Goal: Navigation & Orientation: Find specific page/section

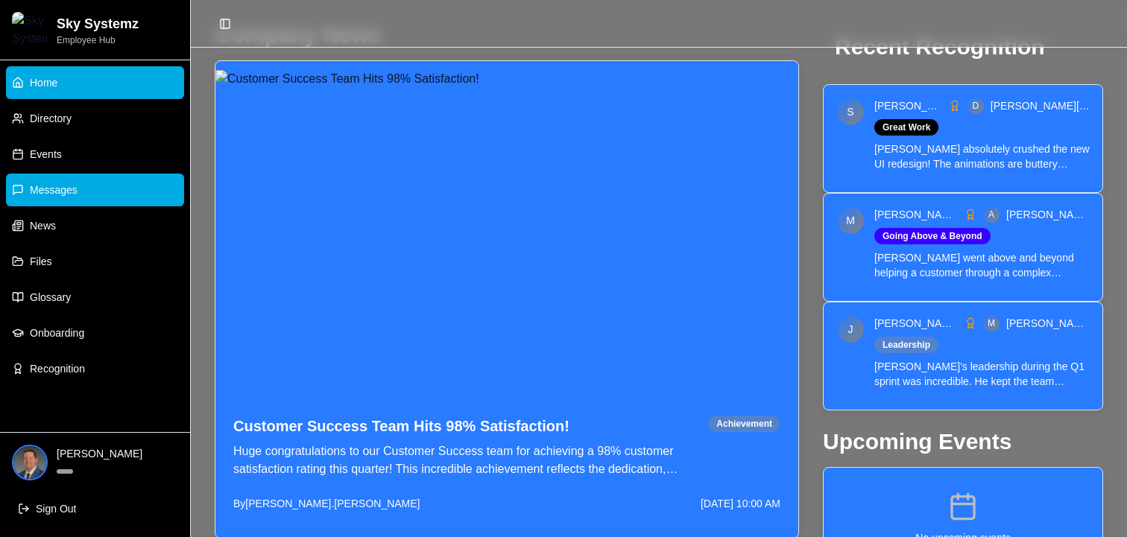
scroll to position [529, 0]
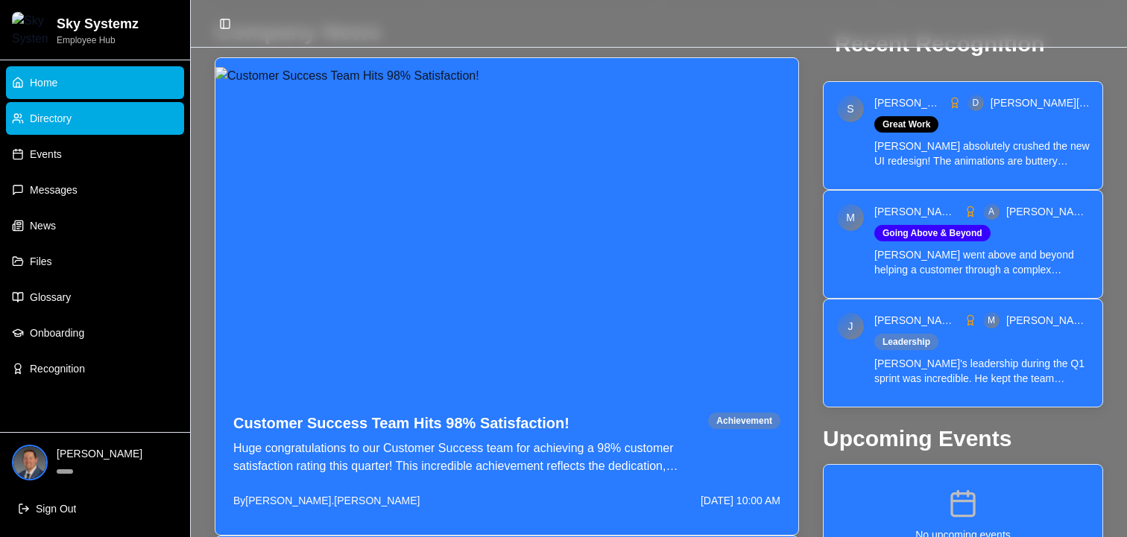
click at [98, 122] on link "Directory" at bounding box center [95, 118] width 178 height 33
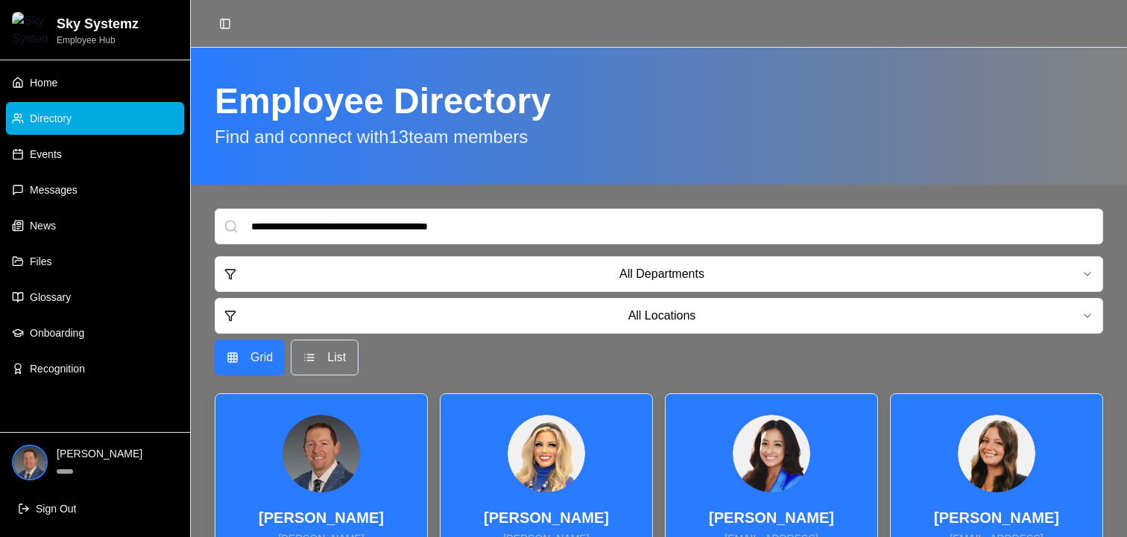
click at [551, 215] on input at bounding box center [659, 227] width 888 height 36
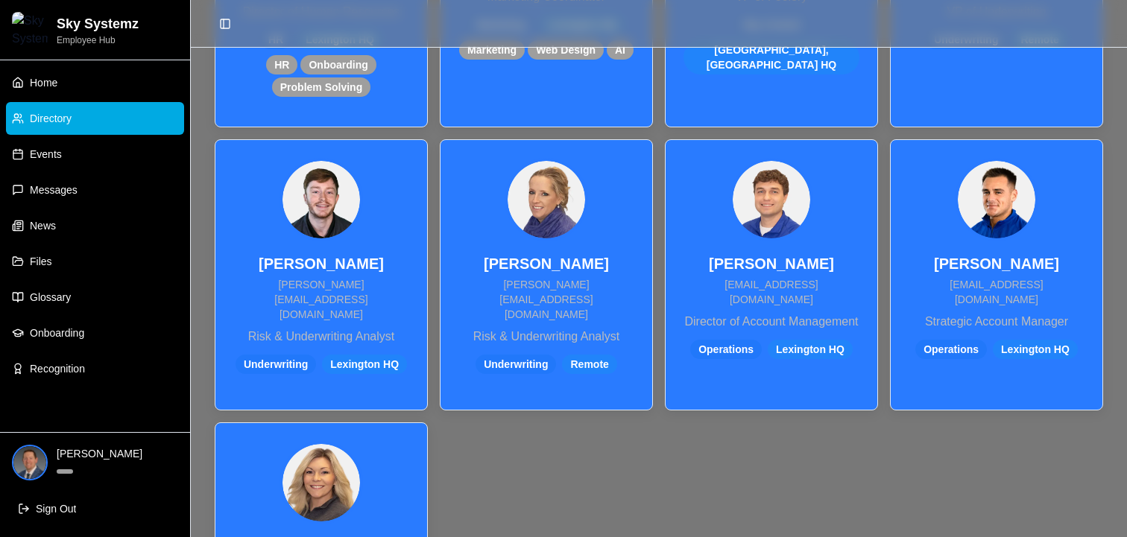
scroll to position [965, 0]
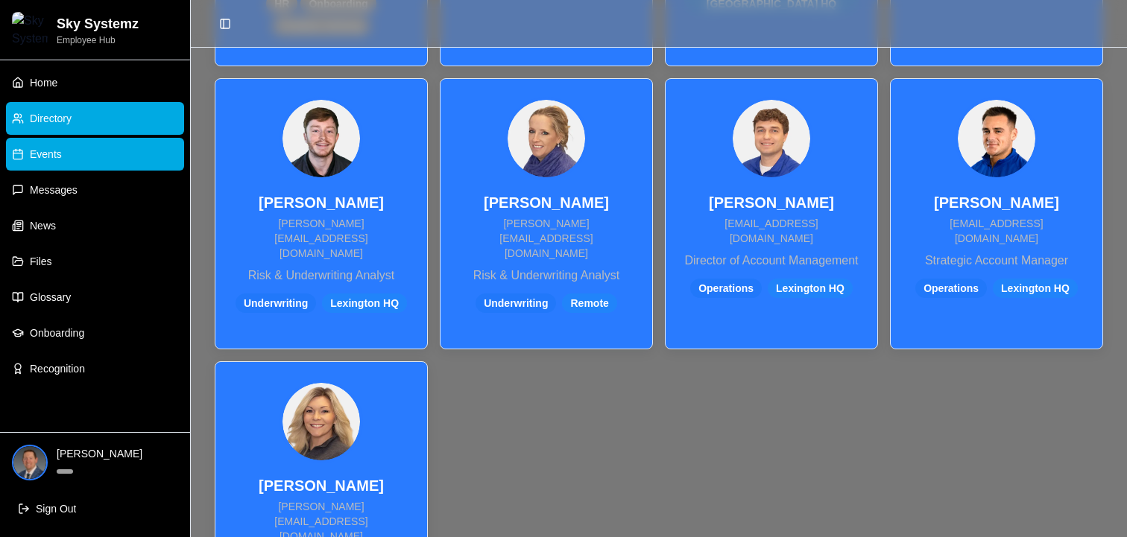
click at [67, 149] on link "Events" at bounding box center [95, 154] width 178 height 33
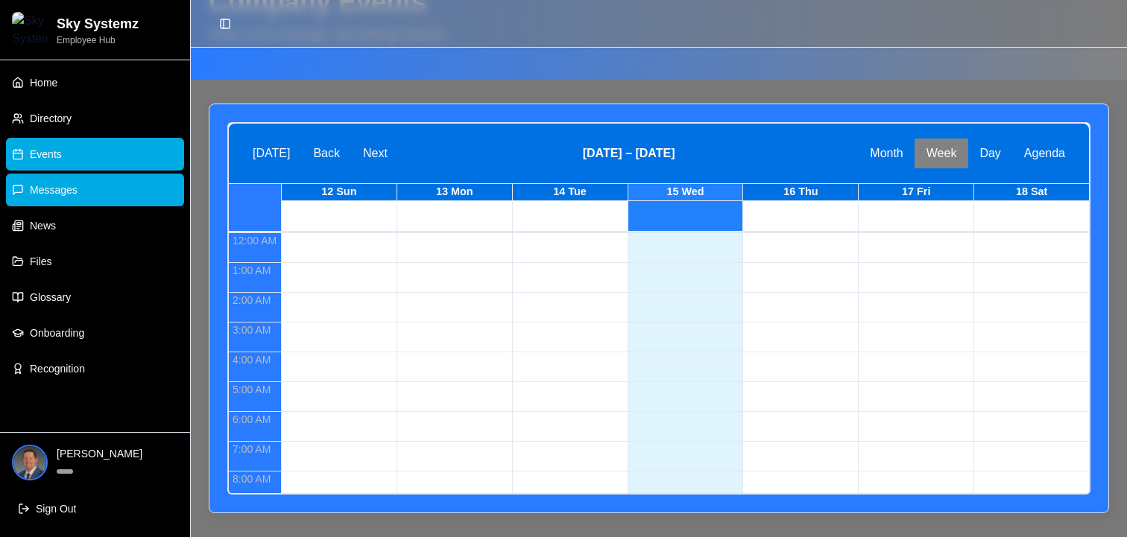
click at [82, 182] on link "Messages" at bounding box center [95, 190] width 178 height 33
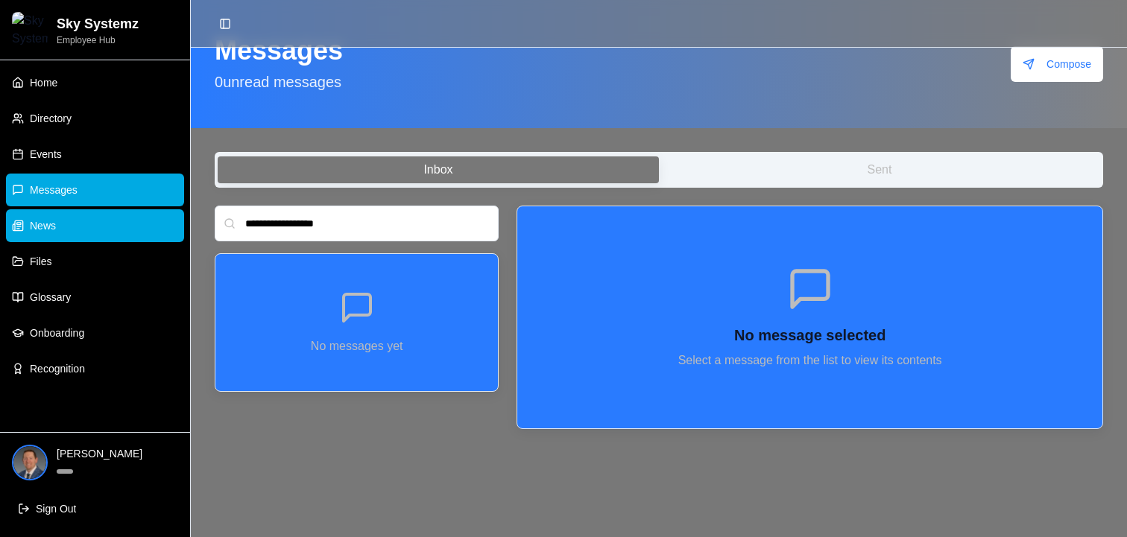
click at [81, 241] on link "News" at bounding box center [95, 225] width 178 height 33
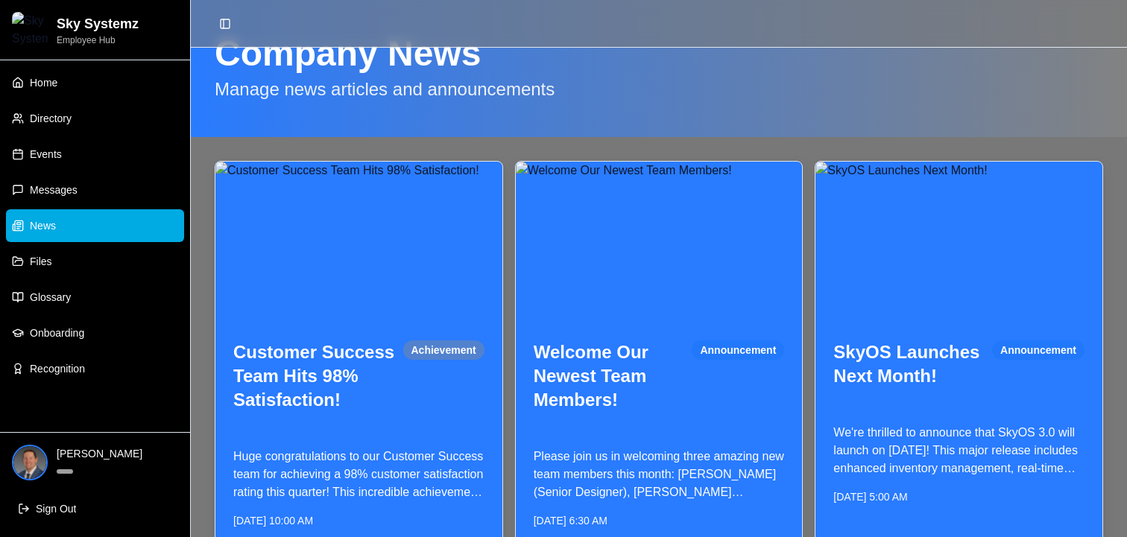
scroll to position [93, 0]
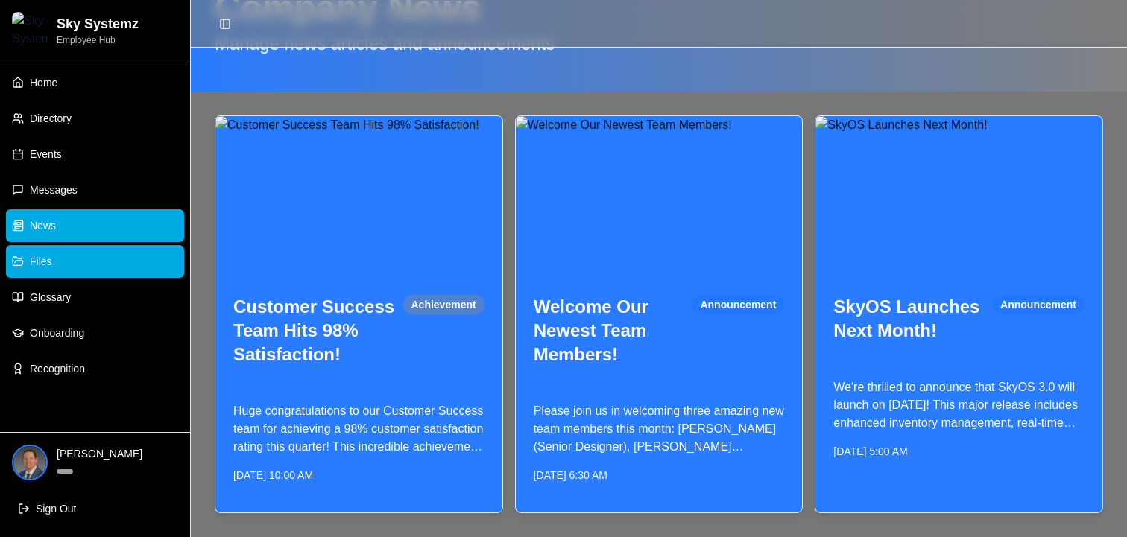
click at [31, 267] on span "Files" at bounding box center [41, 261] width 22 height 15
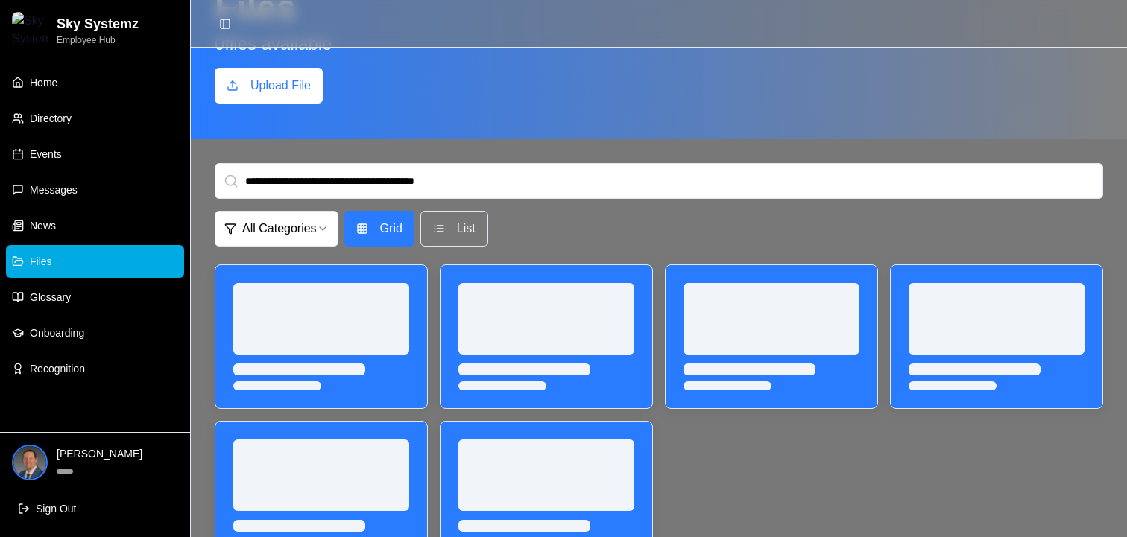
scroll to position [65, 0]
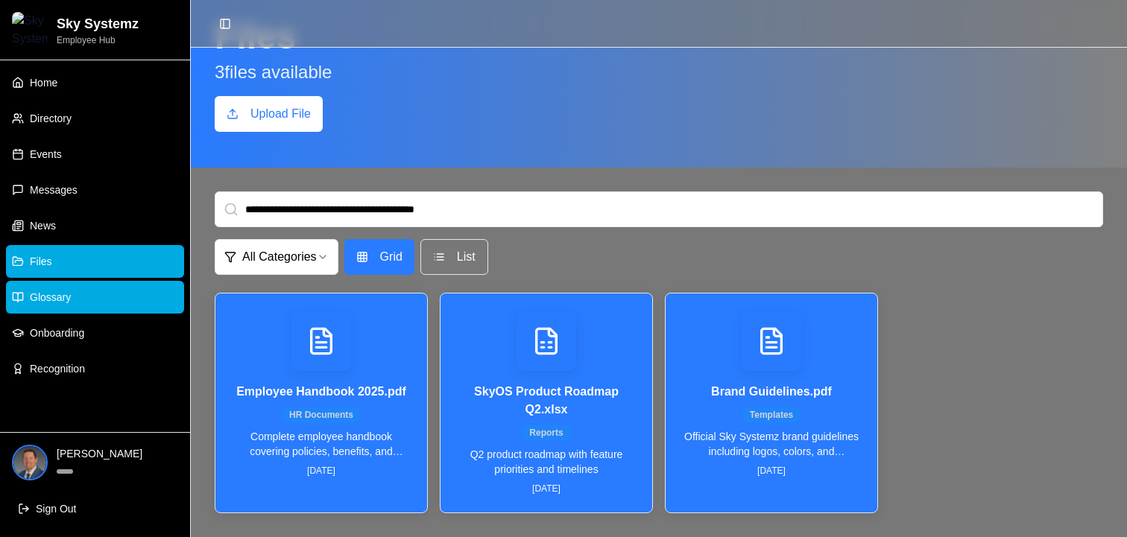
click at [108, 294] on link "Glossary" at bounding box center [95, 297] width 178 height 33
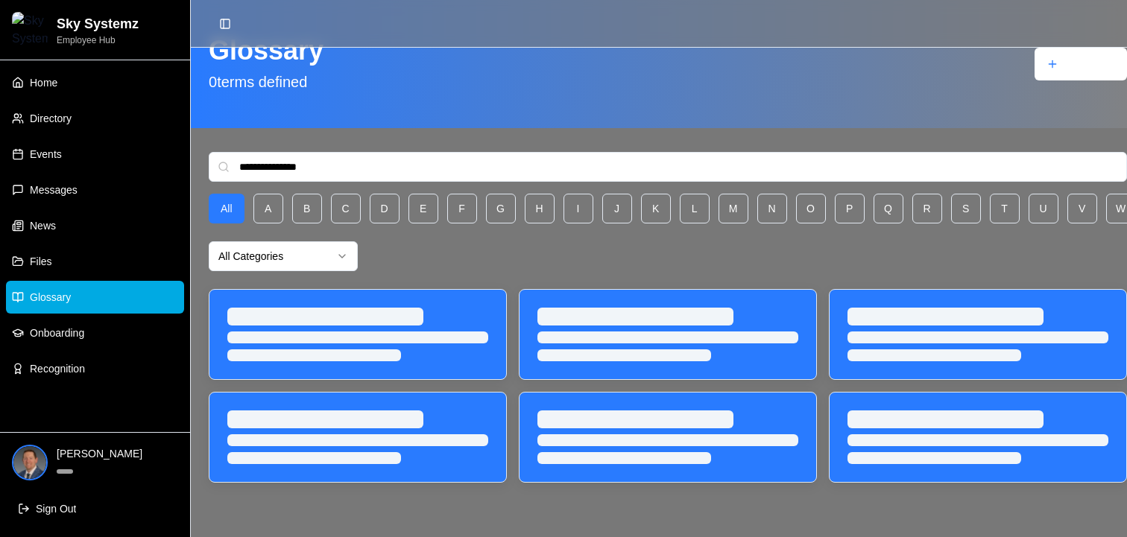
scroll to position [62, 0]
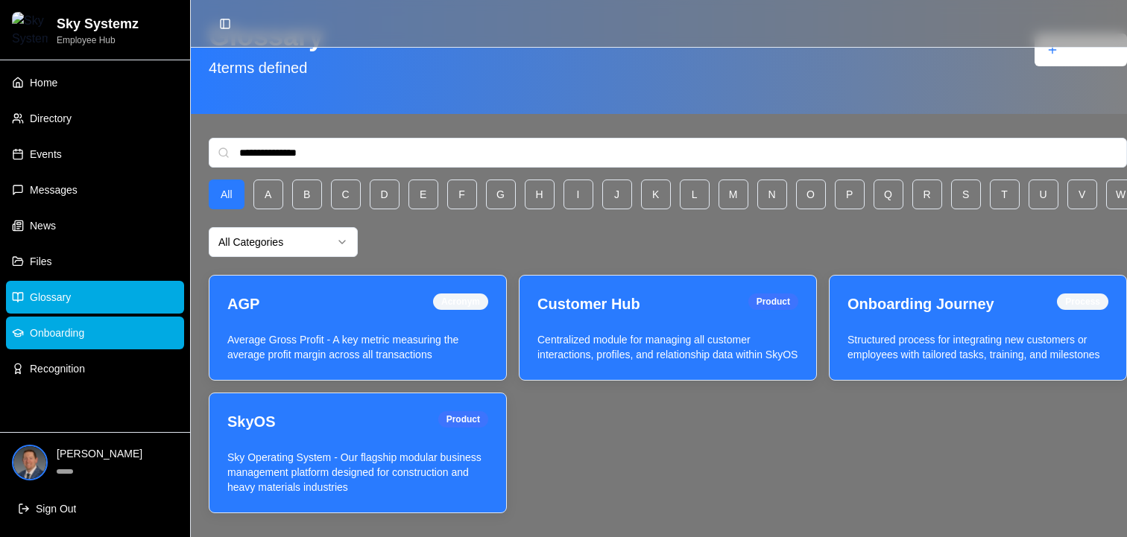
click at [113, 338] on link "Onboarding" at bounding box center [95, 333] width 178 height 33
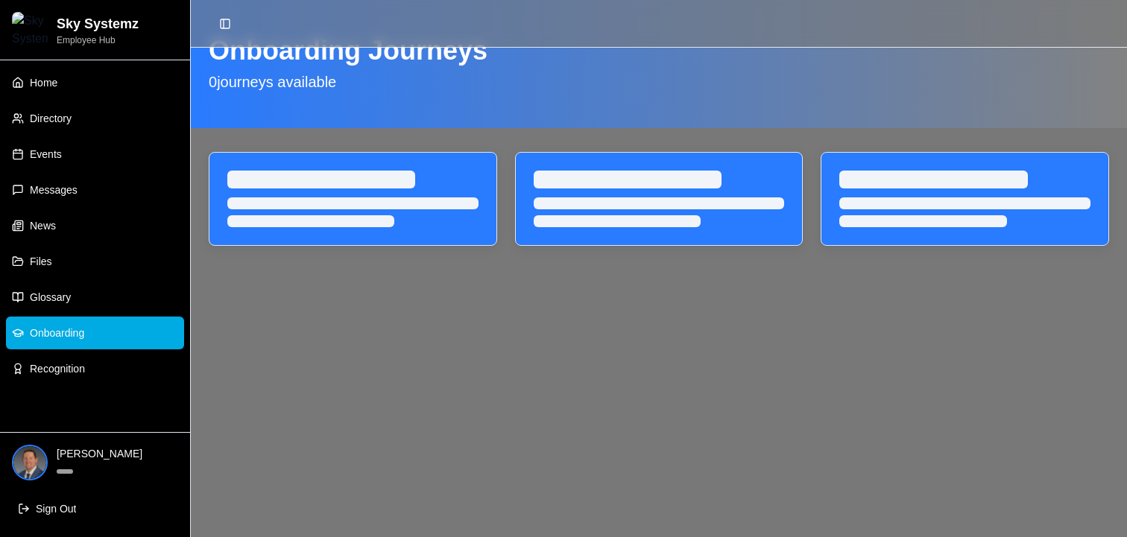
scroll to position [48, 0]
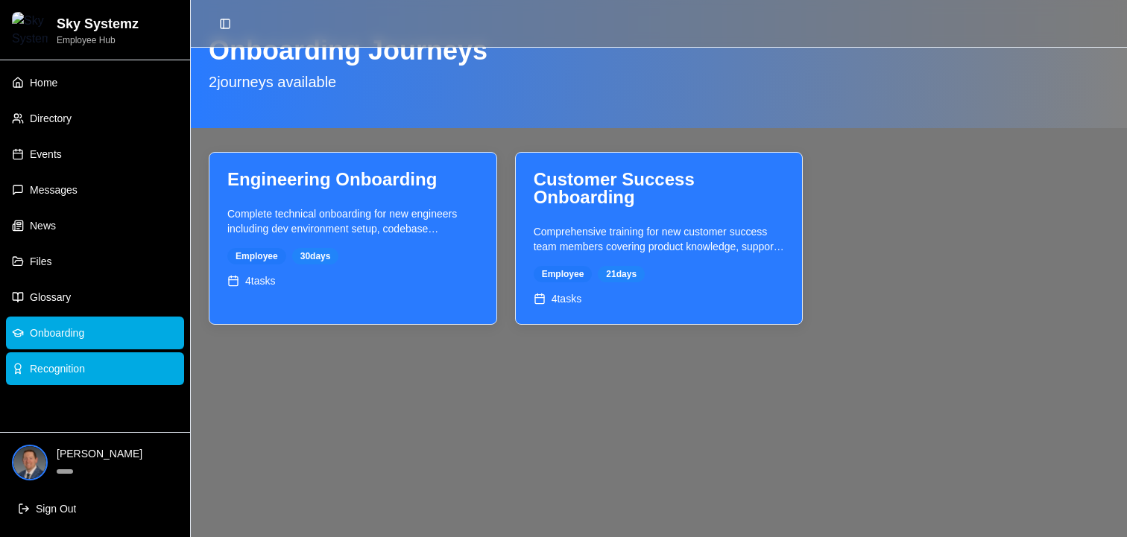
click at [118, 378] on link "Recognition" at bounding box center [95, 368] width 178 height 33
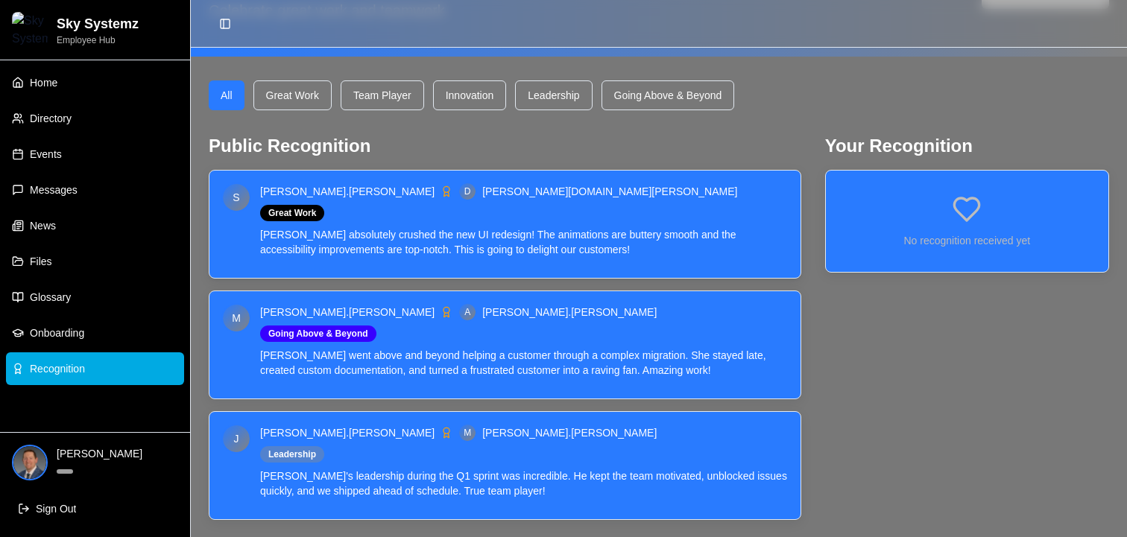
scroll to position [127, 0]
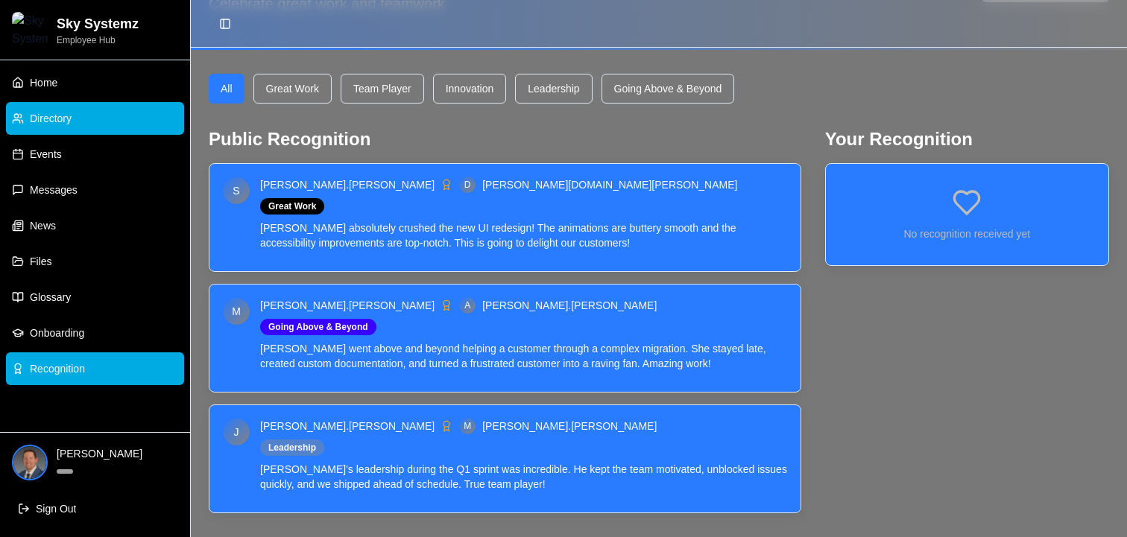
click at [60, 102] on link "Directory" at bounding box center [95, 118] width 178 height 33
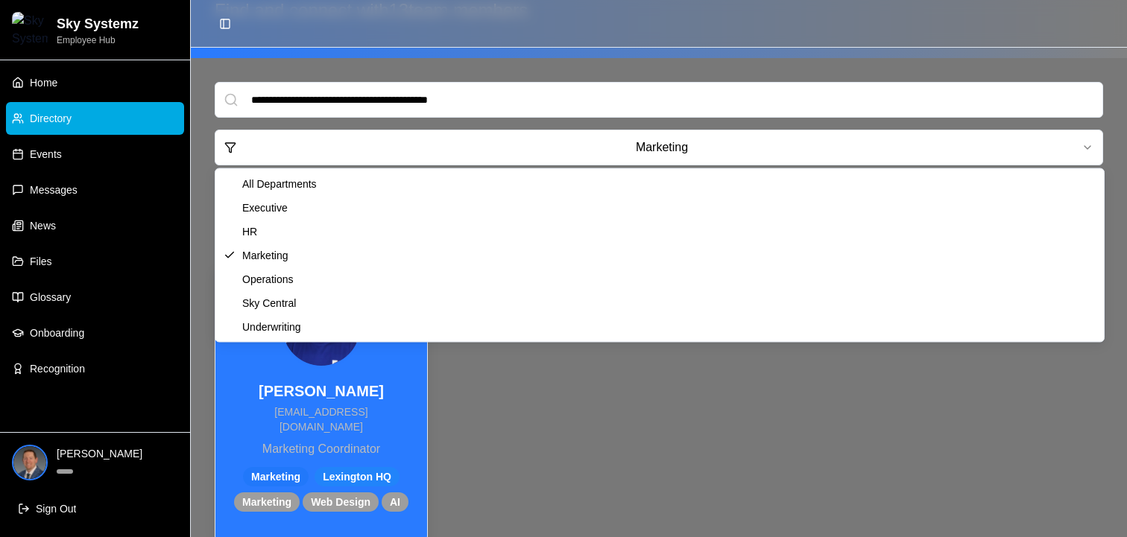
click at [530, 148] on html "Sky Systemz Employee Hub Home Directory Events Messages News Files Glossary Onb…" at bounding box center [563, 219] width 1127 height 693
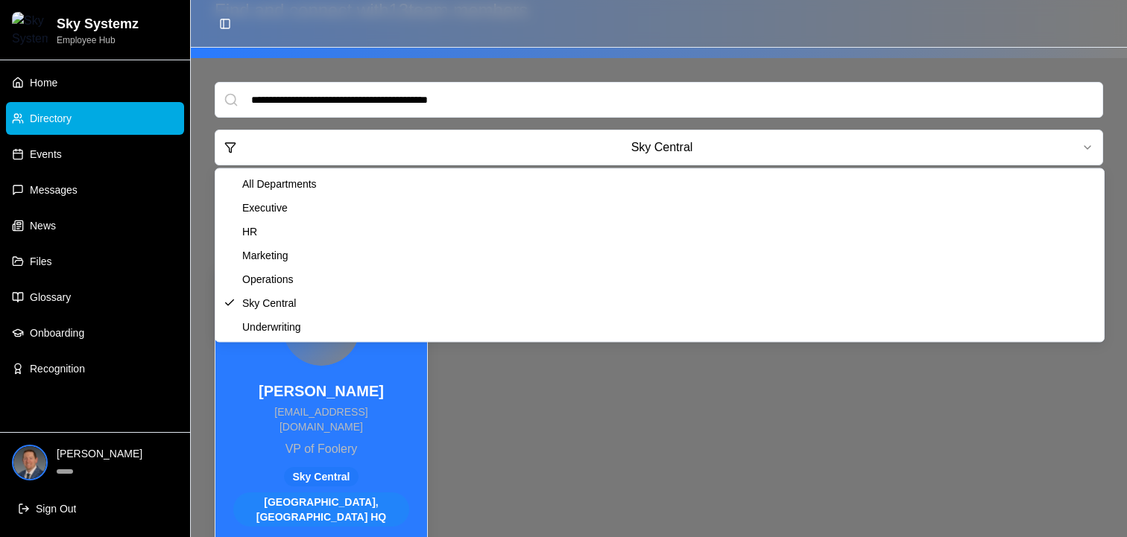
click at [630, 149] on html "Sky Systemz Employee Hub Home Directory Events Messages News Files Glossary Onb…" at bounding box center [563, 230] width 1127 height 714
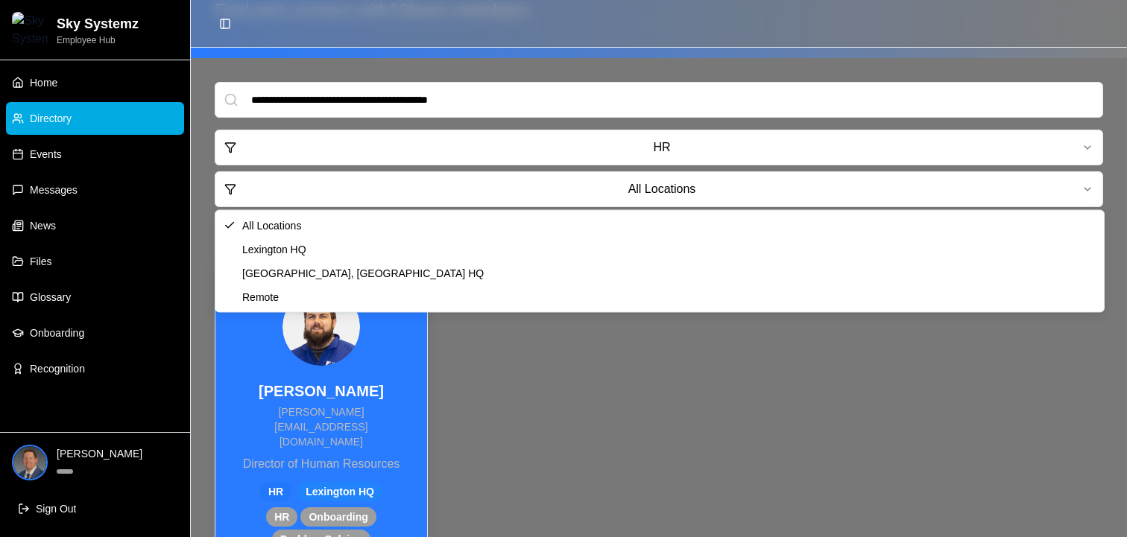
click at [567, 201] on html "Sky Systemz Employee Hub Home Directory Events Messages News Files Glossary Onb…" at bounding box center [563, 238] width 1127 height 730
click at [612, 186] on html "Sky Systemz Employee Hub Home Directory Events Messages News Files Glossary Onb…" at bounding box center [563, 238] width 1127 height 730
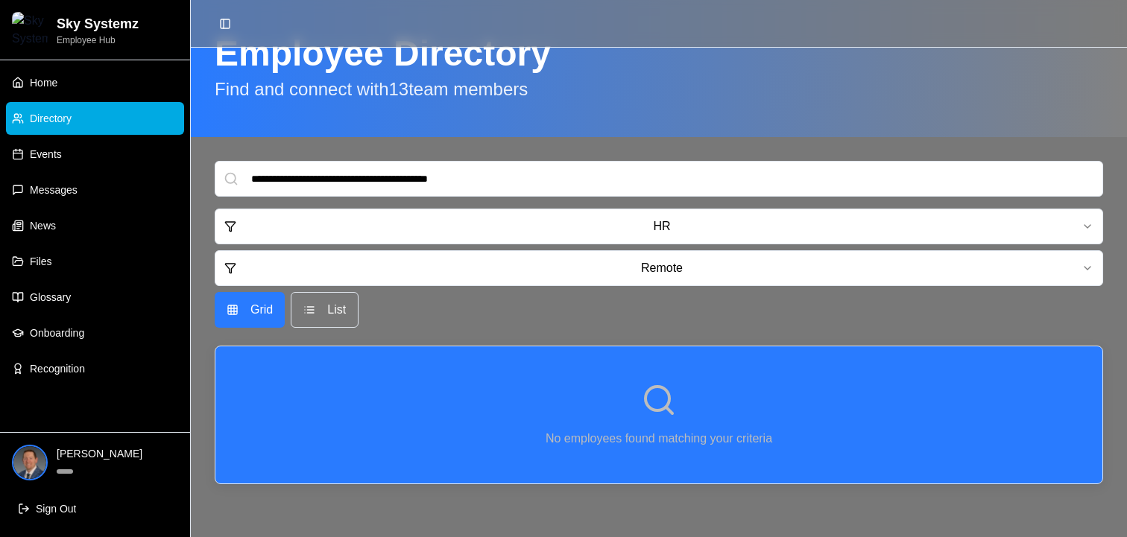
click at [492, 228] on html "Sky Systemz Employee Hub Home Directory Events Messages News Files Glossary Onb…" at bounding box center [563, 244] width 1127 height 585
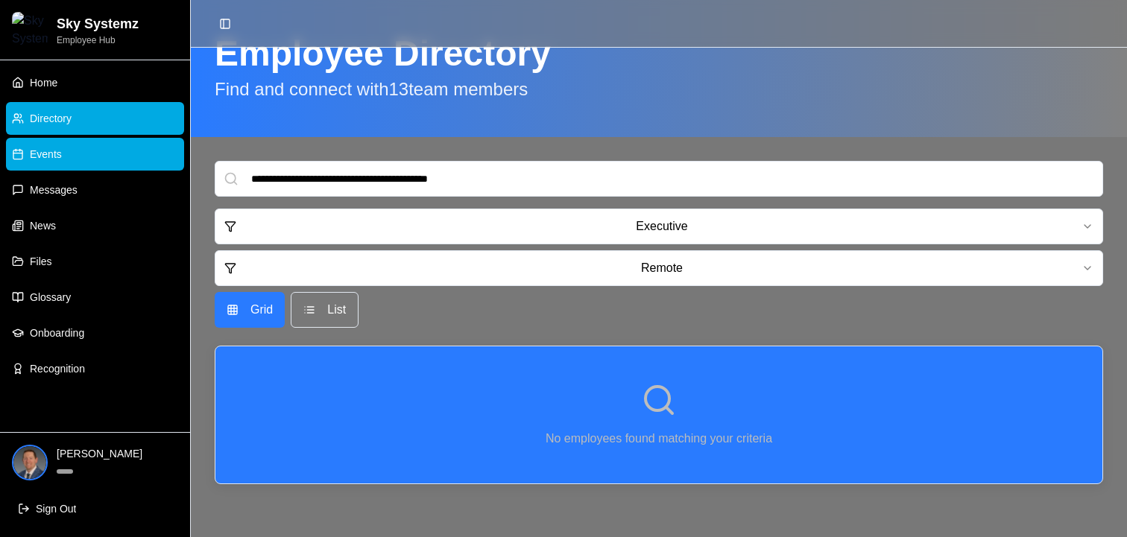
click at [36, 157] on span "Events" at bounding box center [46, 154] width 32 height 15
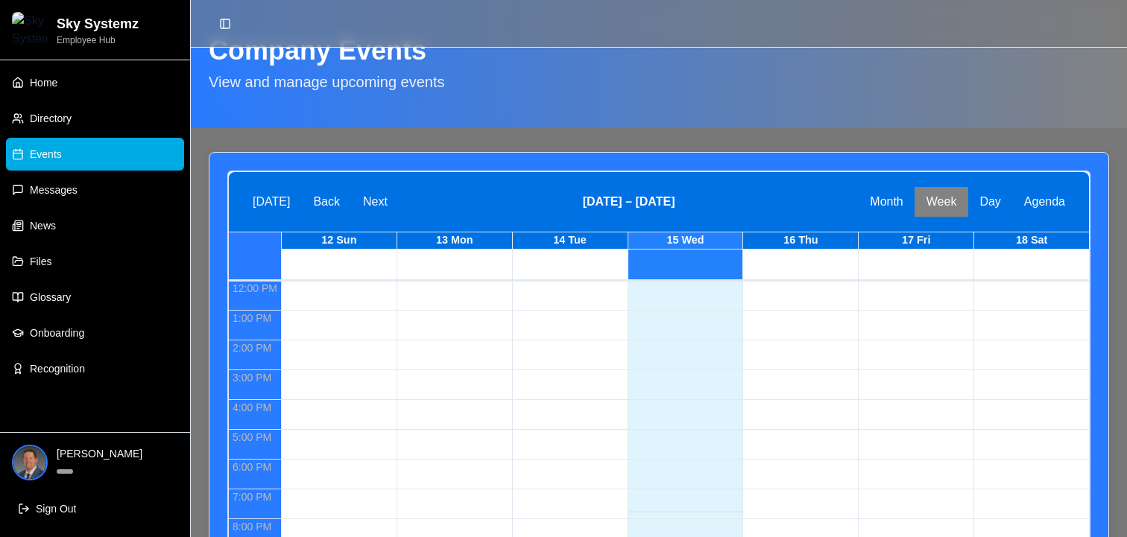
scroll to position [455, 0]
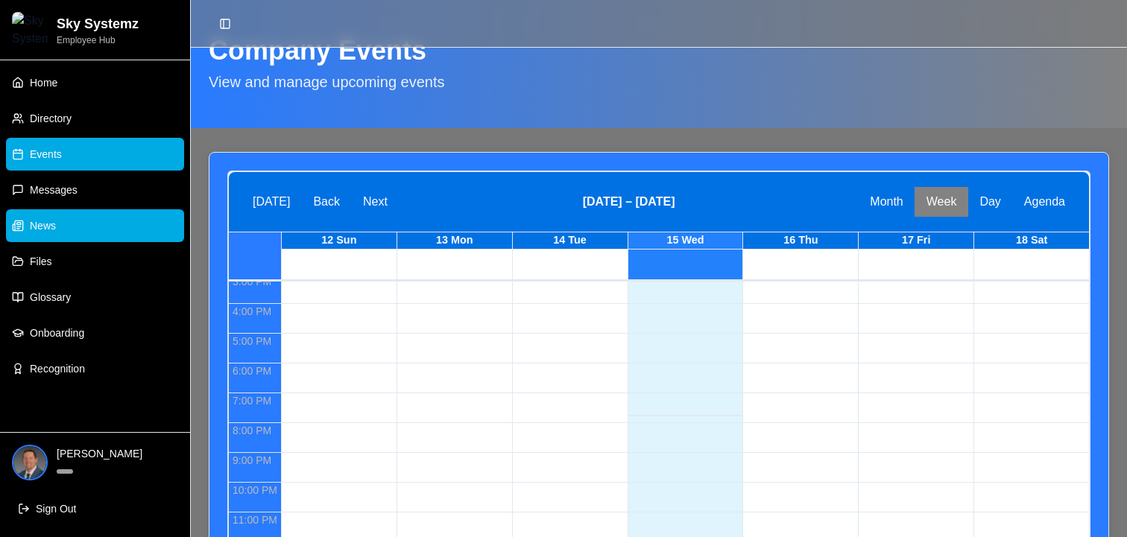
click at [145, 235] on link "News" at bounding box center [95, 225] width 178 height 33
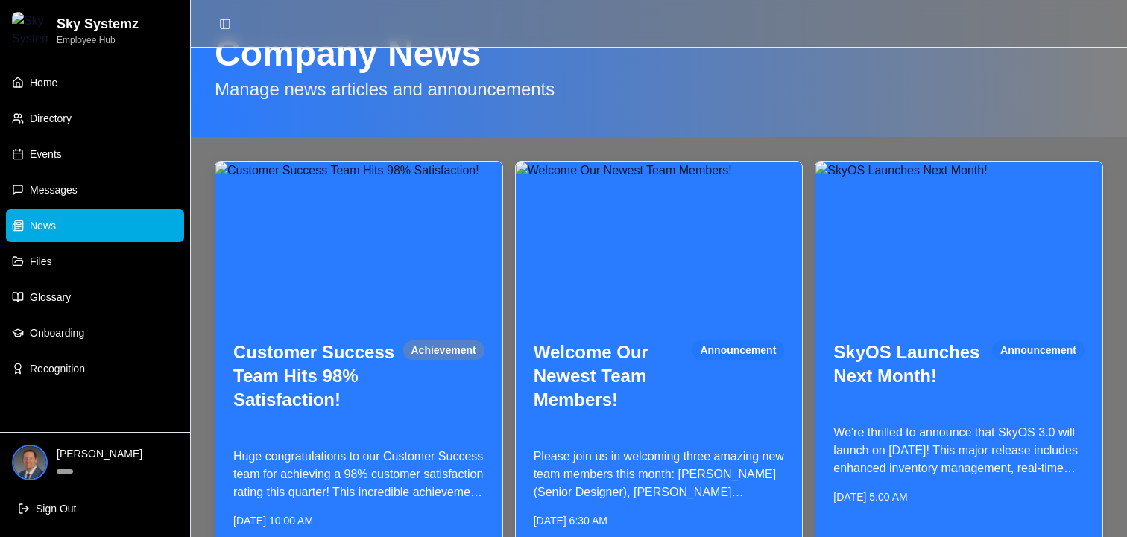
scroll to position [93, 0]
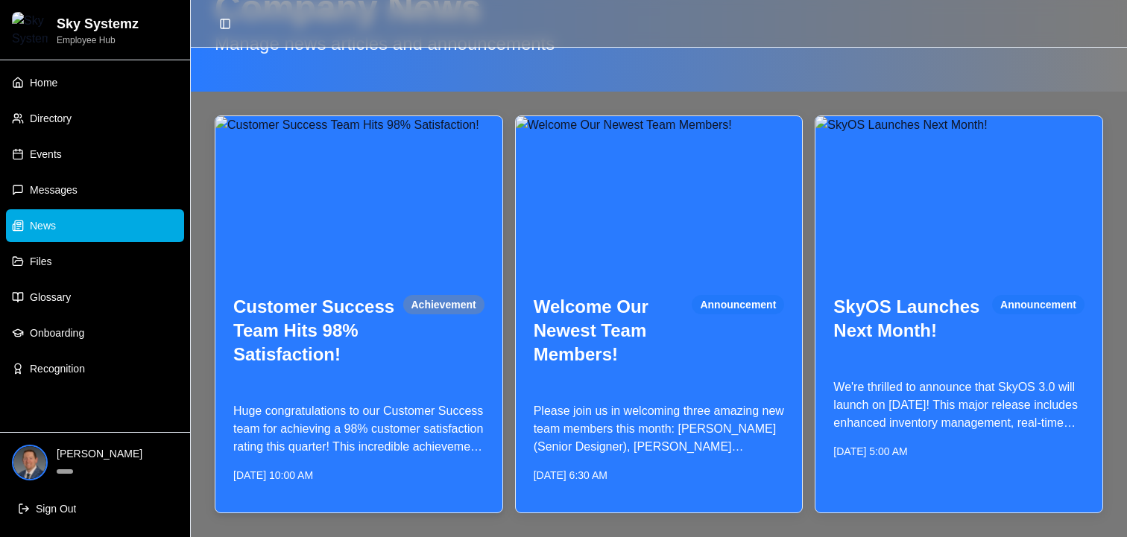
click at [346, 224] on img at bounding box center [358, 196] width 287 height 161
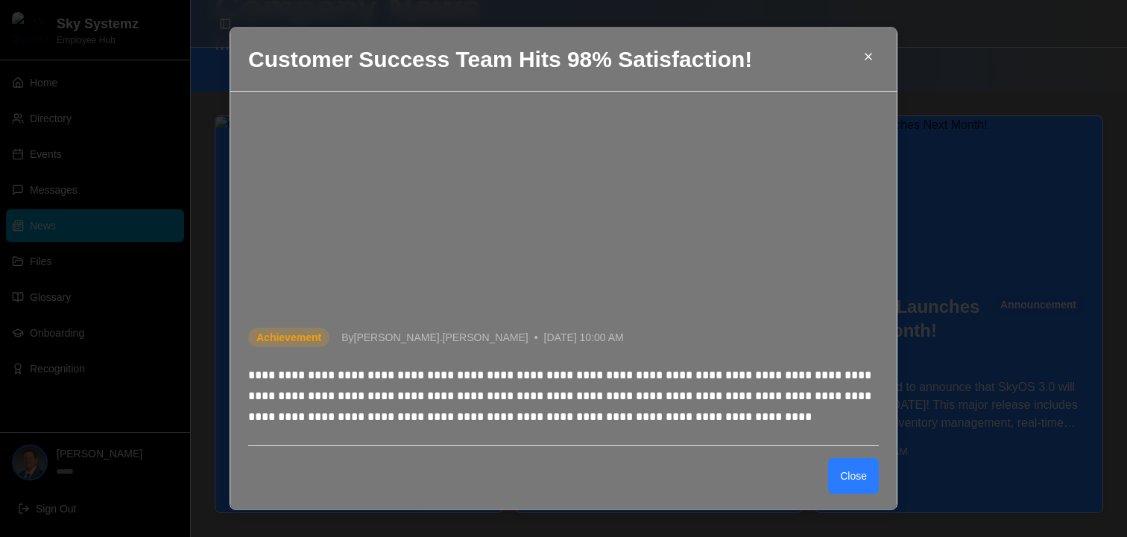
scroll to position [168, 0]
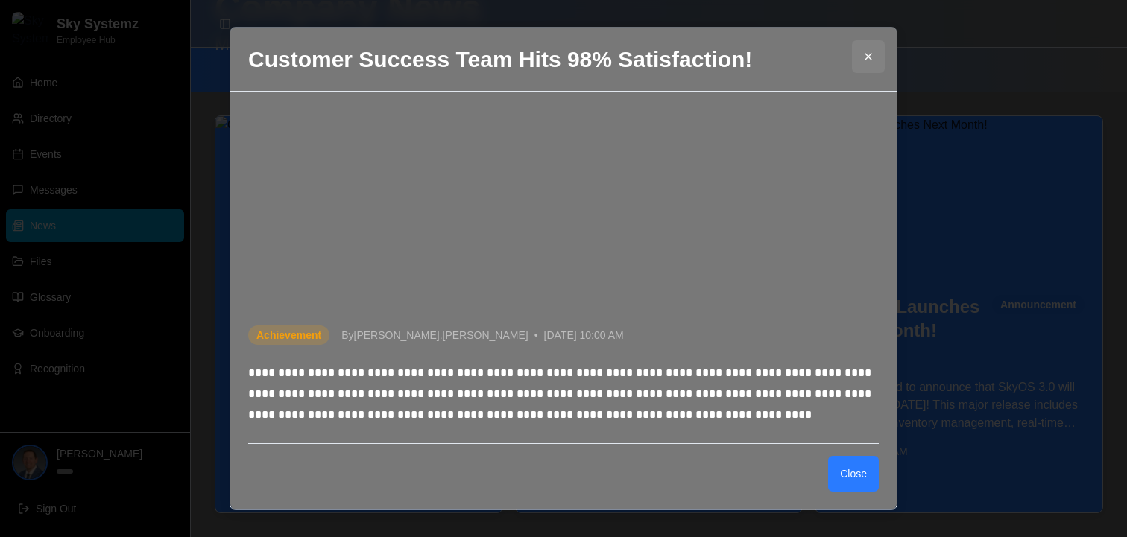
click at [869, 52] on button at bounding box center [868, 55] width 33 height 33
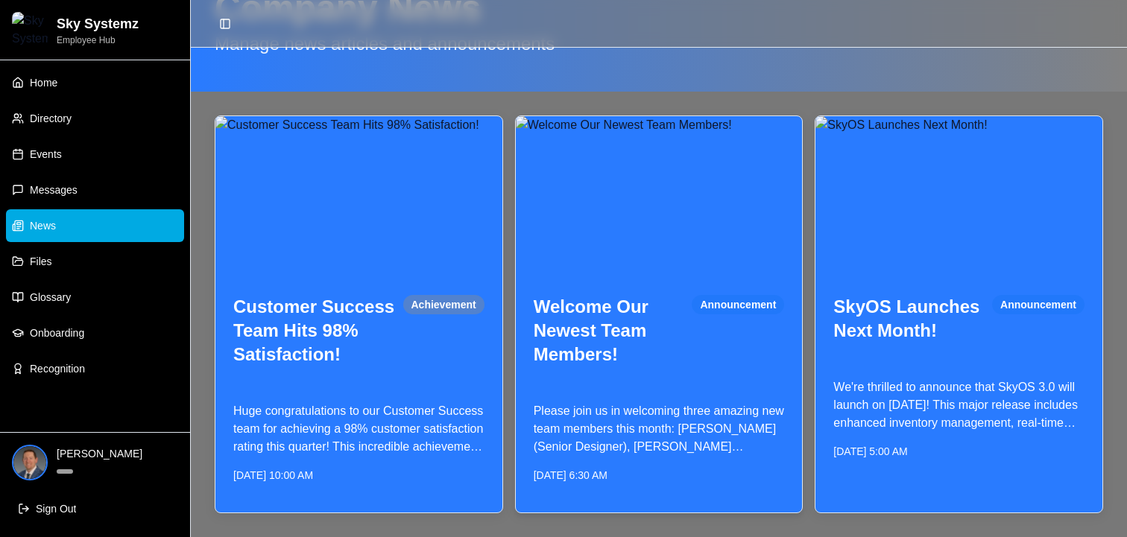
click at [704, 180] on img at bounding box center [659, 196] width 287 height 161
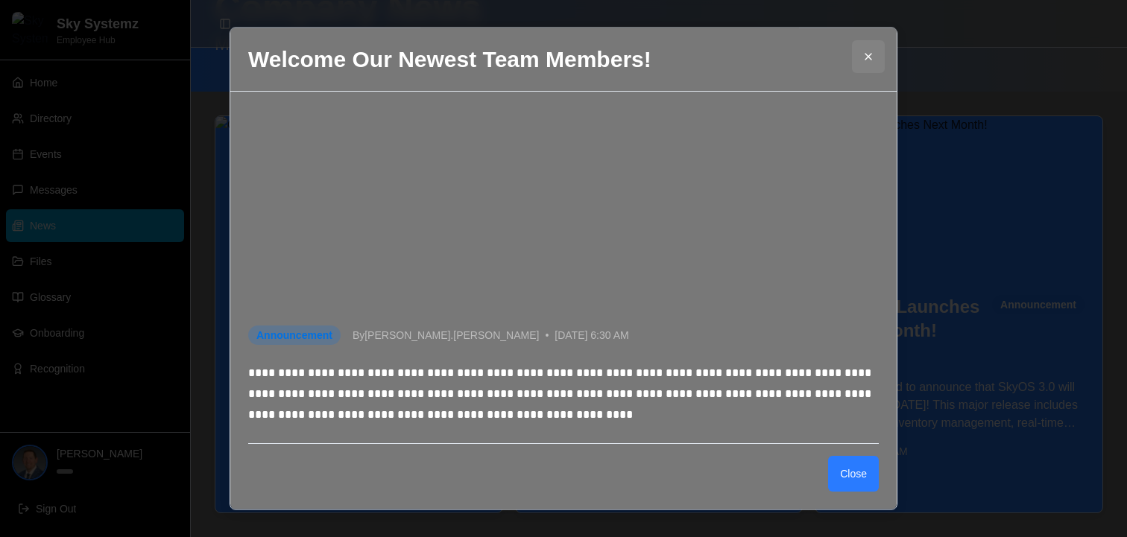
click at [869, 51] on button at bounding box center [868, 55] width 33 height 33
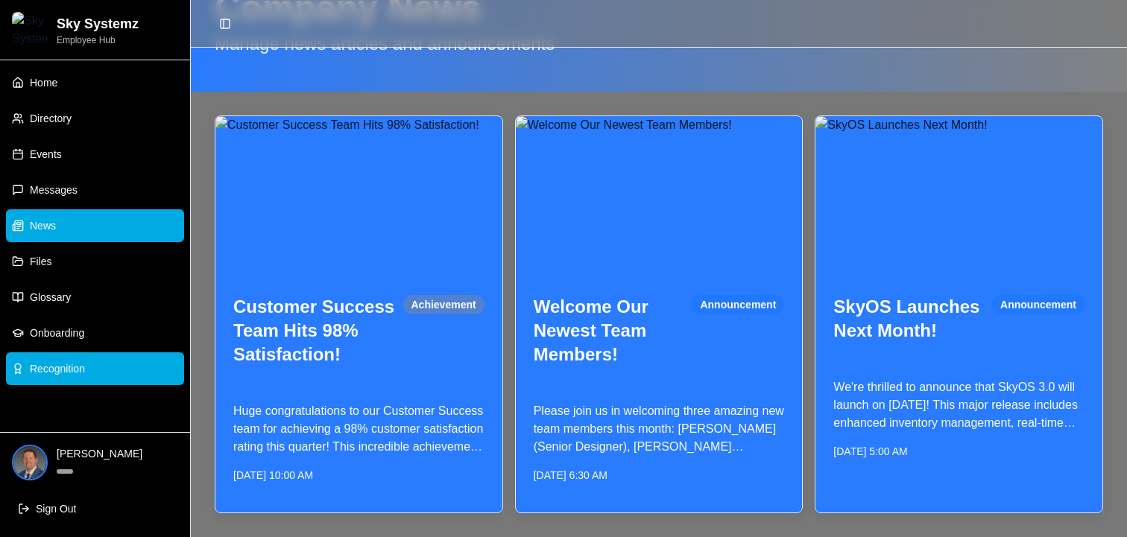
click at [54, 367] on span "Recognition" at bounding box center [57, 368] width 55 height 15
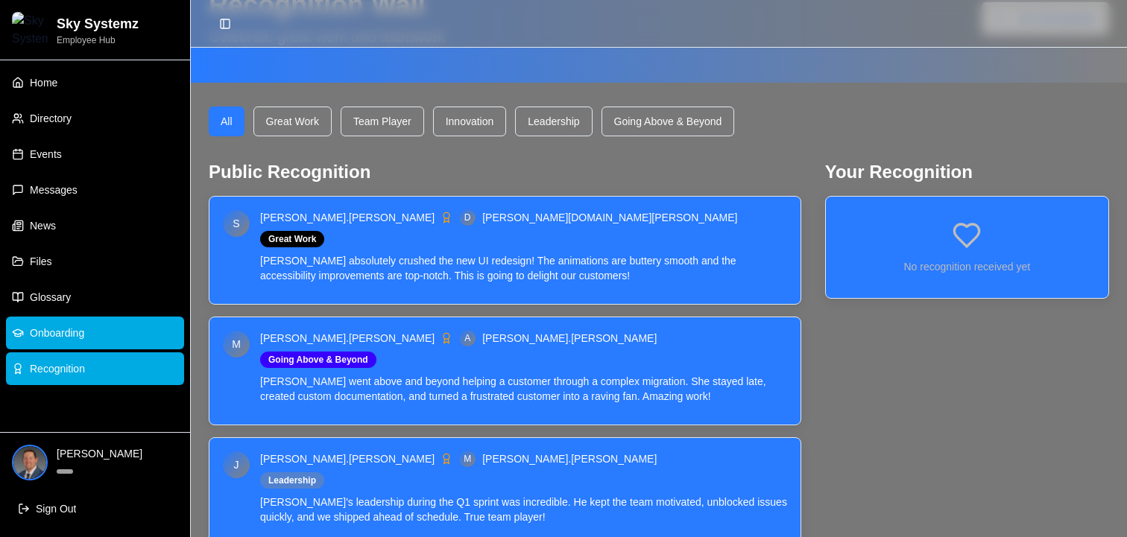
click at [75, 323] on link "Onboarding" at bounding box center [95, 333] width 178 height 33
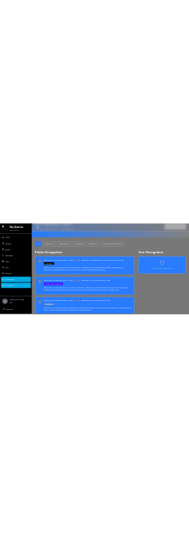
scroll to position [48, 0]
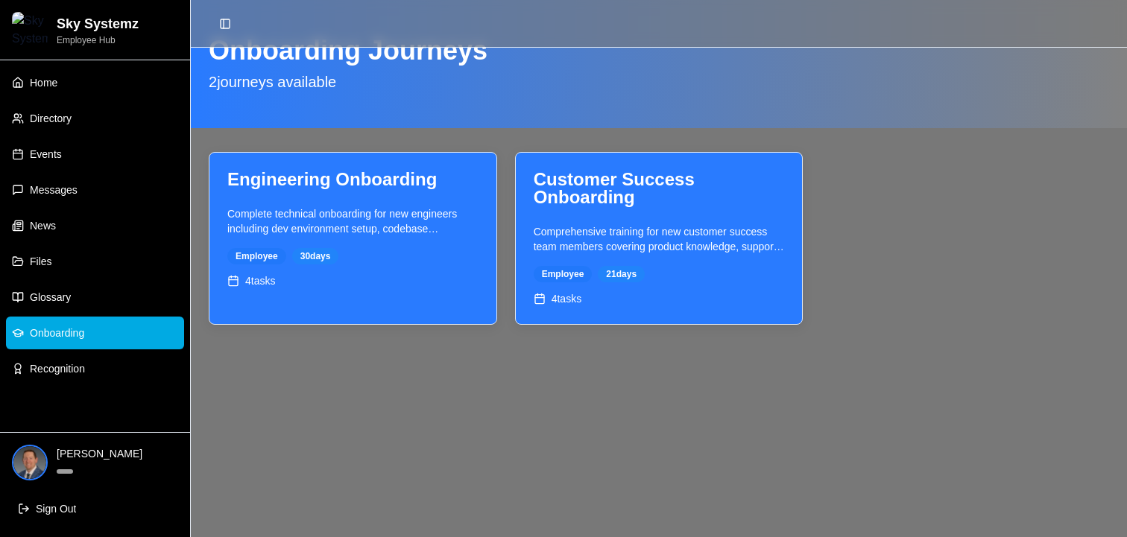
click at [89, 33] on h2 "Sky Systemz" at bounding box center [98, 23] width 82 height 21
click at [821, 102] on div "Onboarding Journeys 2 journeys available" at bounding box center [659, 64] width 936 height 128
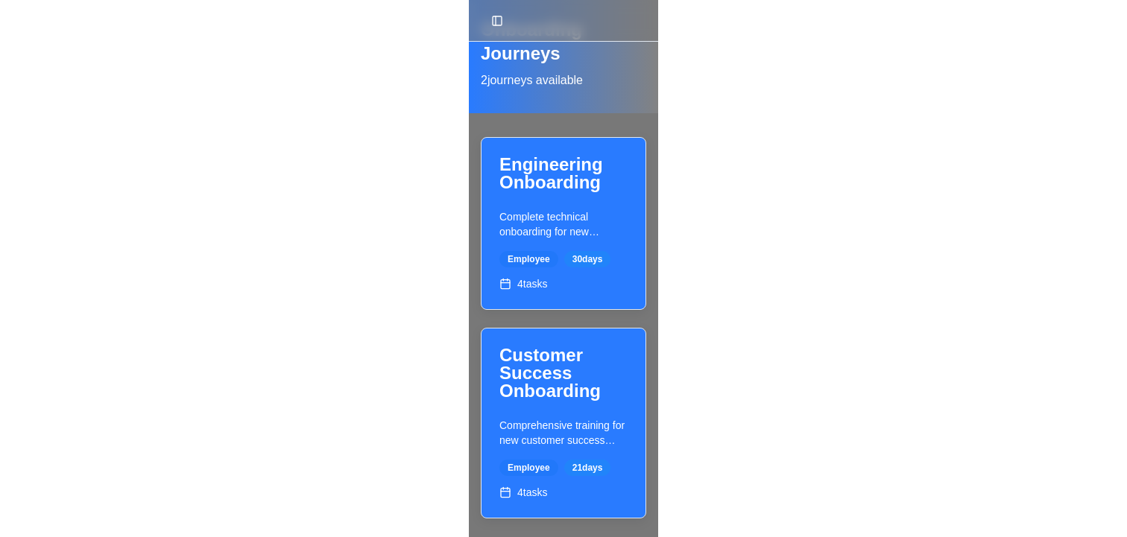
scroll to position [42, 0]
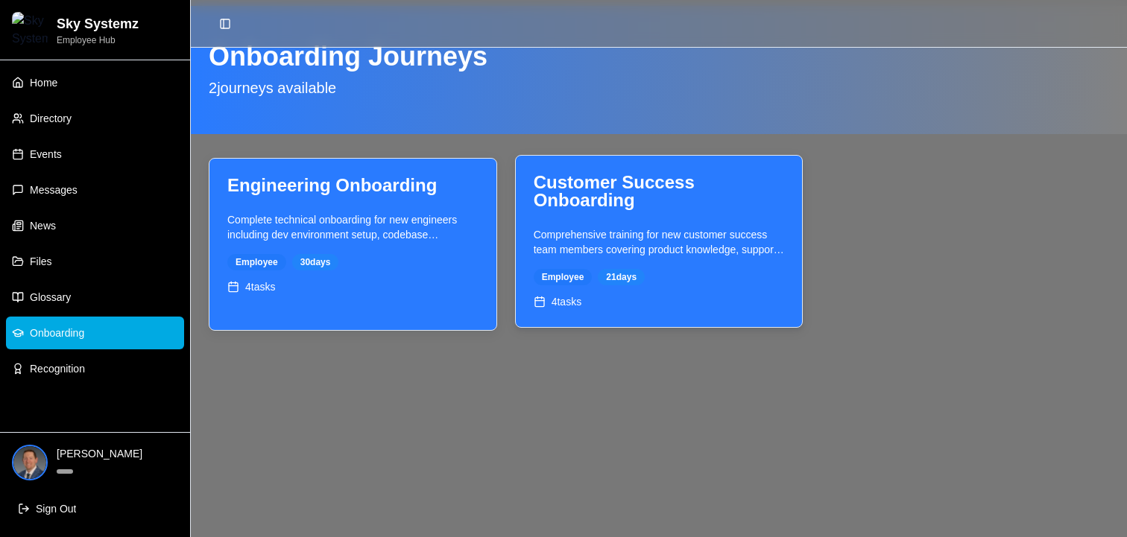
click at [617, 206] on div "Customer Success Onboarding" at bounding box center [658, 192] width 251 height 36
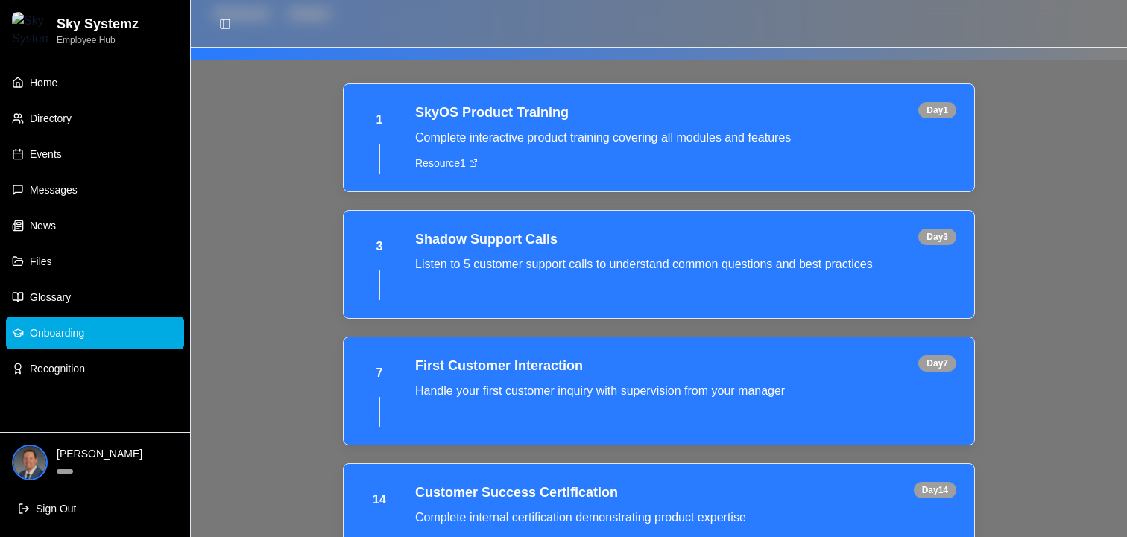
scroll to position [269, 0]
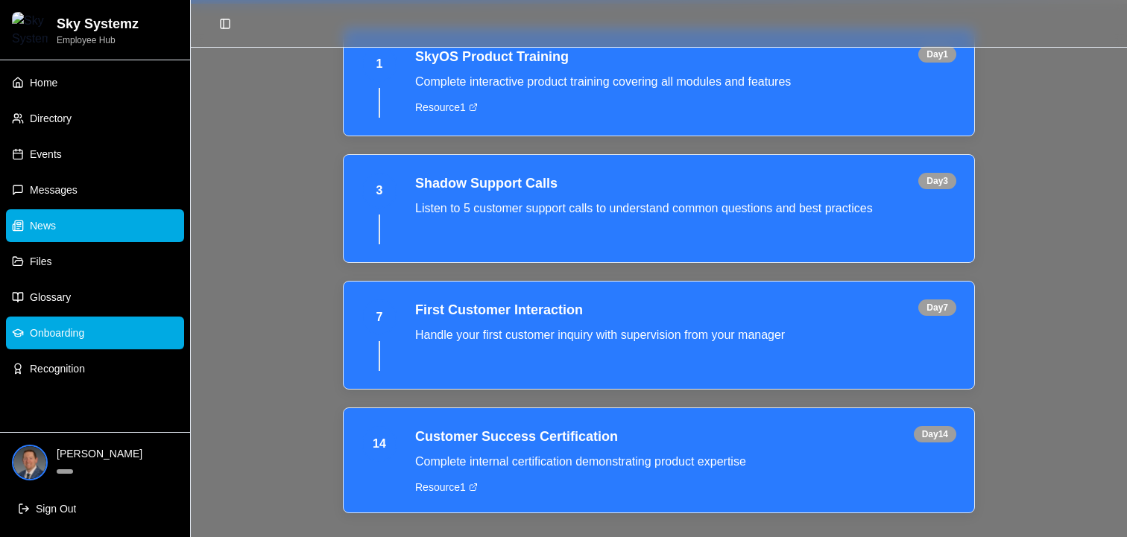
click at [55, 219] on span "News" at bounding box center [43, 225] width 26 height 15
